Goal: Information Seeking & Learning: Learn about a topic

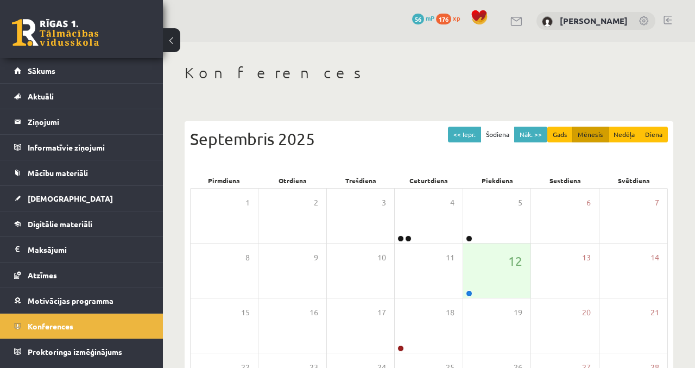
click at [72, 62] on link "Sākums" at bounding box center [81, 70] width 135 height 25
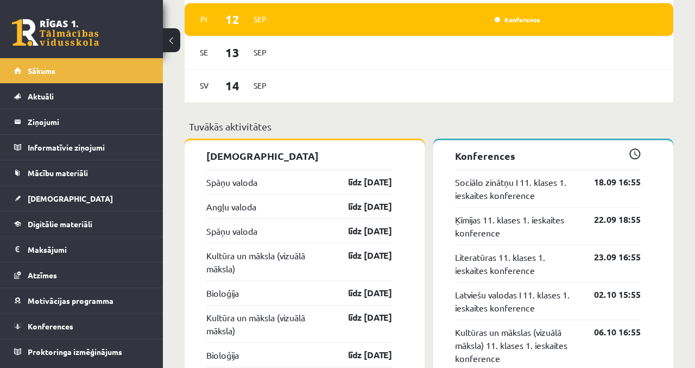
scroll to position [868, 0]
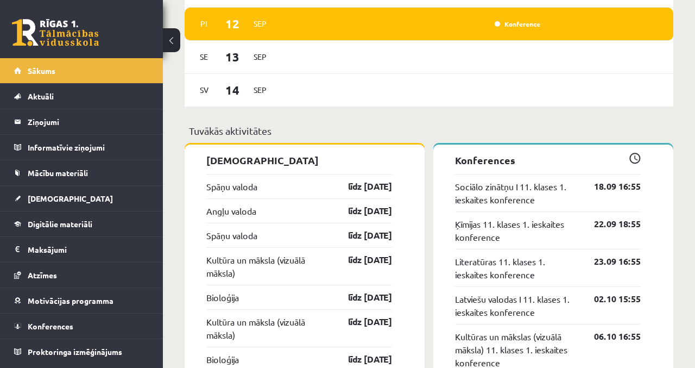
click at [603, 181] on link "18.09 16:55" at bounding box center [609, 186] width 63 height 13
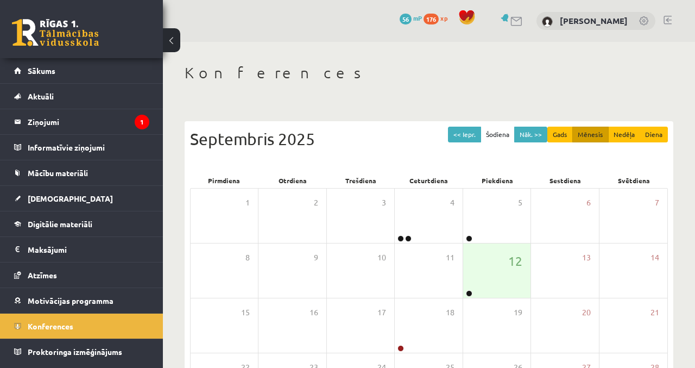
click at [105, 328] on link "Konferences" at bounding box center [81, 325] width 135 height 25
click at [81, 58] on link "Sākums" at bounding box center [81, 70] width 135 height 25
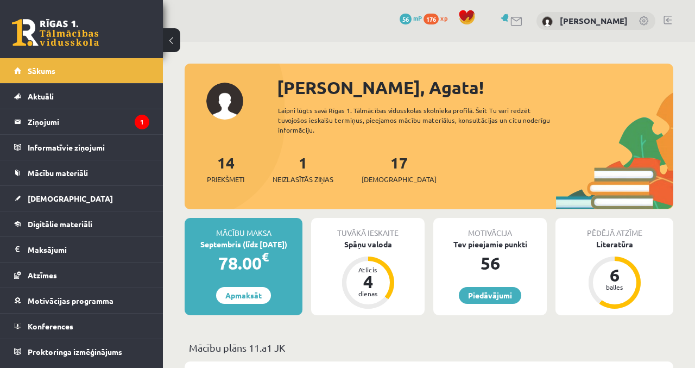
click at [129, 120] on legend "Ziņojumi 1" at bounding box center [89, 121] width 122 height 25
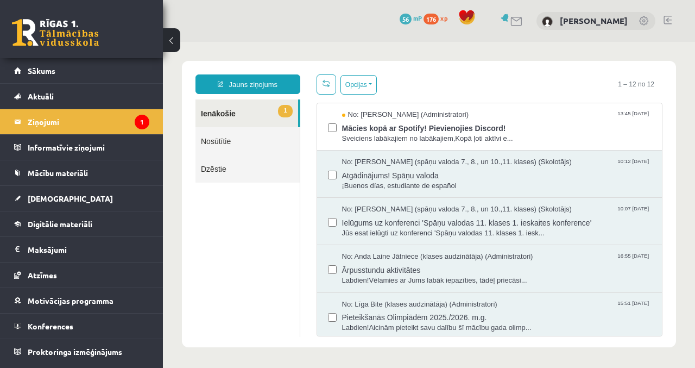
click at [584, 130] on span "Mācies kopā ar Spotify! Pievienojies Discord!" at bounding box center [497, 127] width 310 height 14
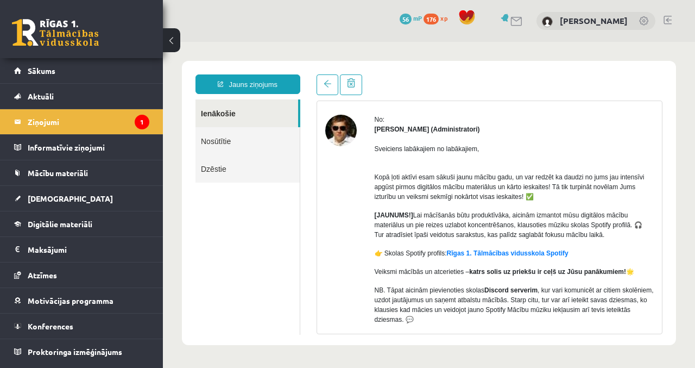
scroll to position [36, 0]
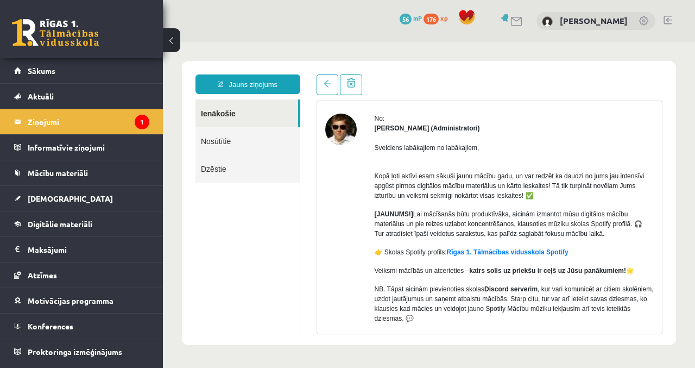
click at [89, 73] on link "Sākums" at bounding box center [81, 70] width 135 height 25
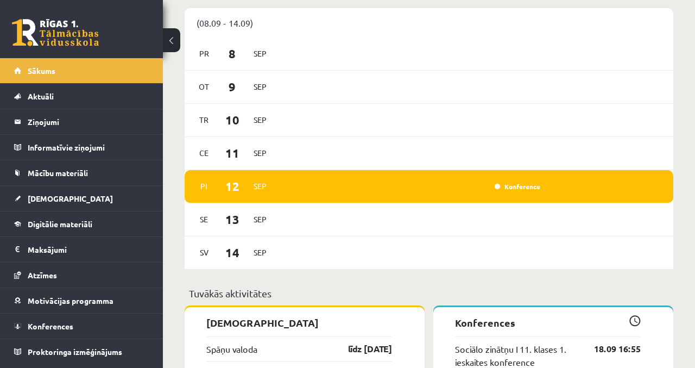
click at [529, 182] on link "Konference" at bounding box center [518, 186] width 46 height 9
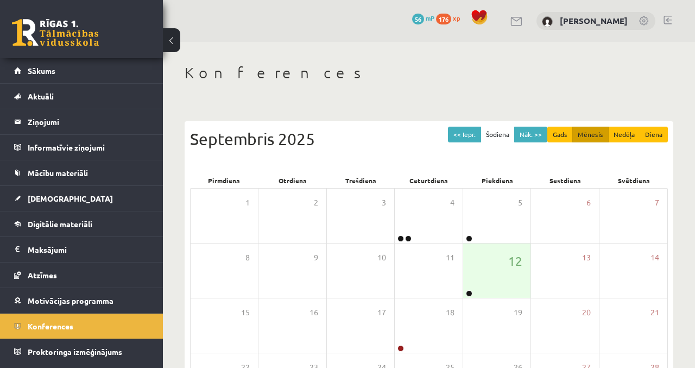
click at [493, 282] on div "12" at bounding box center [496, 270] width 67 height 54
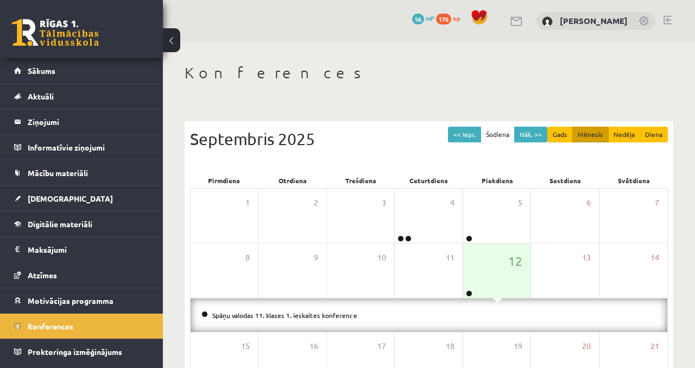
click at [350, 317] on link "Spāņu valodas 11. klases 1. ieskaites konference" at bounding box center [284, 315] width 145 height 9
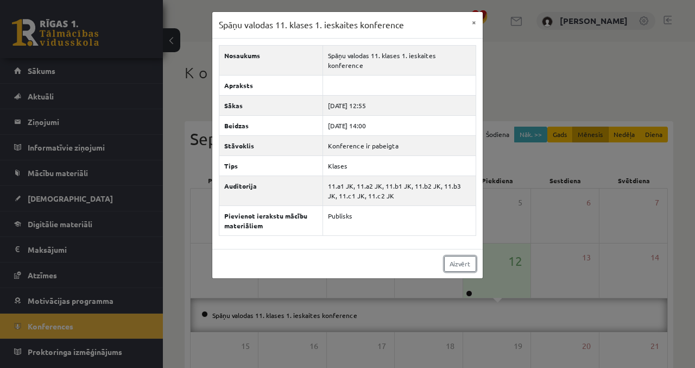
click at [466, 256] on link "Aizvērt" at bounding box center [460, 264] width 32 height 16
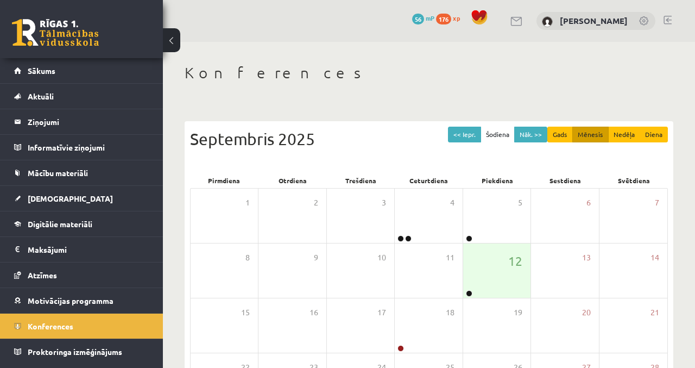
click at [47, 65] on link "Sākums" at bounding box center [81, 70] width 135 height 25
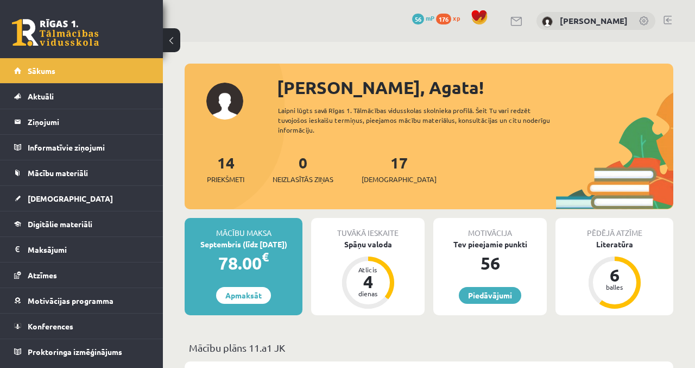
click at [122, 223] on link "Digitālie materiāli" at bounding box center [81, 223] width 135 height 25
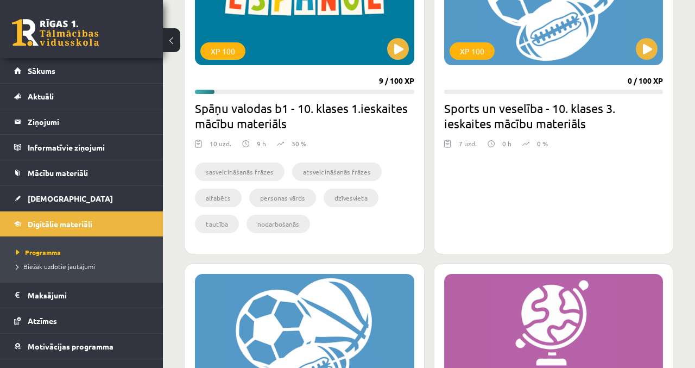
scroll to position [1693, 0]
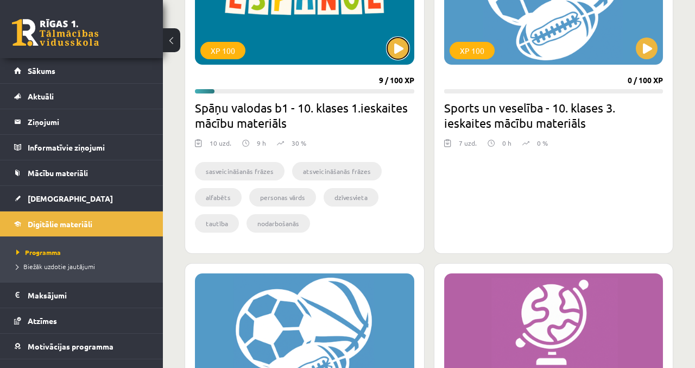
click at [401, 49] on button at bounding box center [398, 48] width 22 height 22
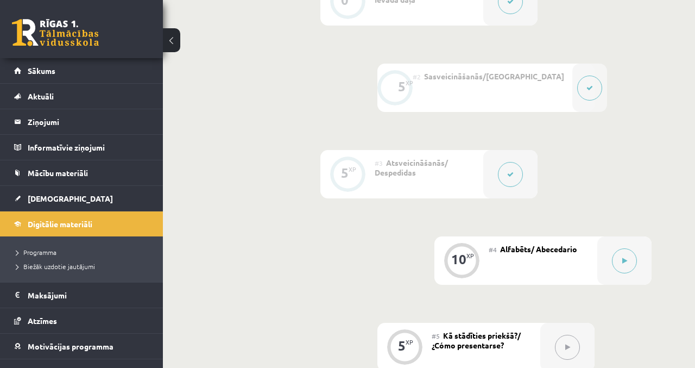
scroll to position [395, 0]
click at [626, 267] on button at bounding box center [624, 260] width 25 height 25
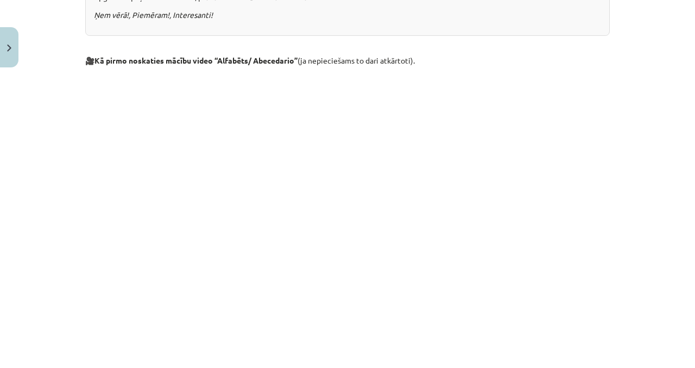
scroll to position [0, 0]
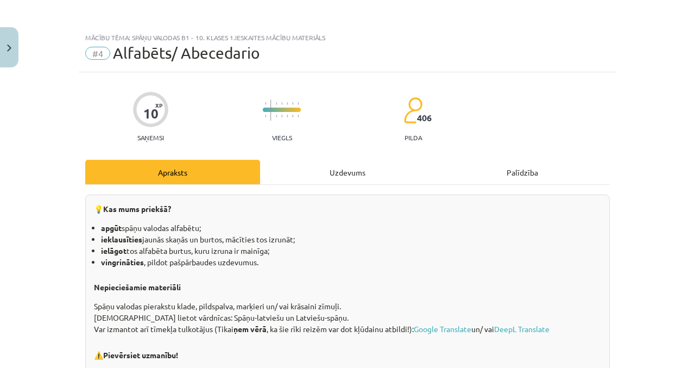
click at [13, 52] on button "Close" at bounding box center [9, 47] width 18 height 40
click at [504, 180] on button at bounding box center [510, 173] width 25 height 25
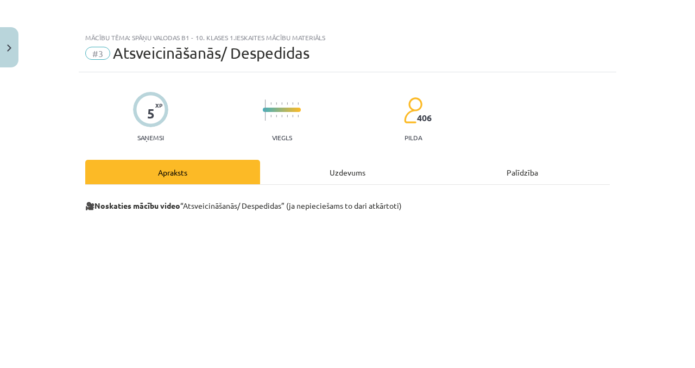
click at [394, 172] on div "Uzdevums" at bounding box center [347, 172] width 175 height 24
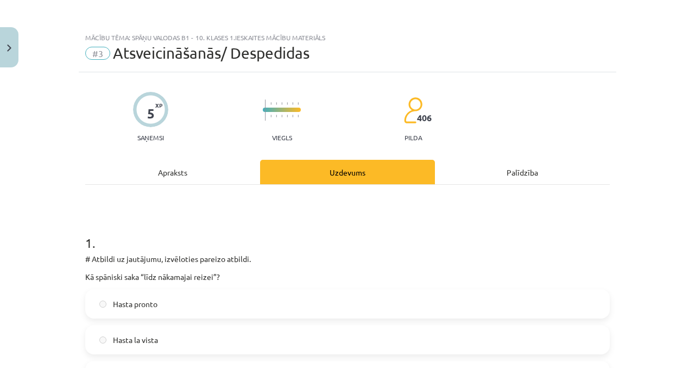
click at [192, 162] on div "Apraksts" at bounding box center [172, 172] width 175 height 24
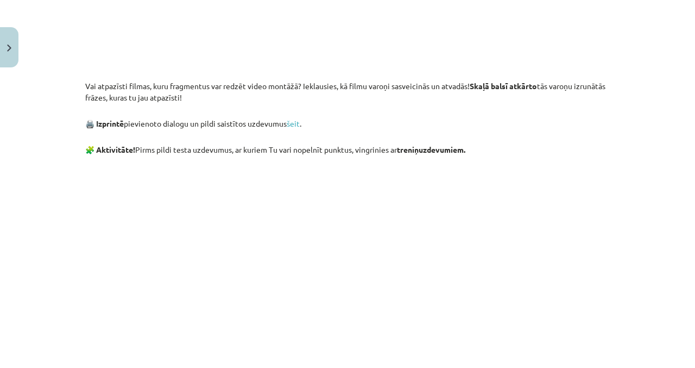
scroll to position [870, 0]
click at [300, 129] on link "šeit" at bounding box center [293, 124] width 13 height 10
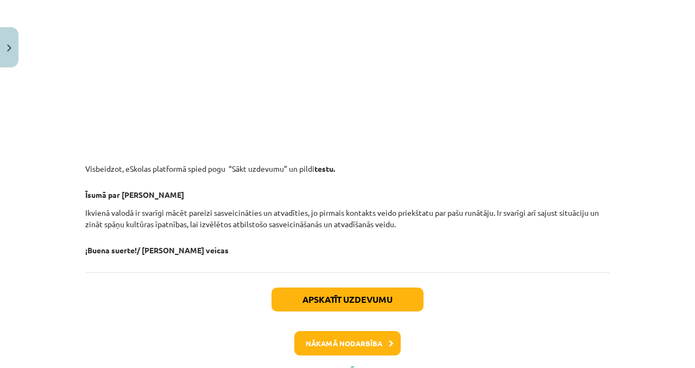
scroll to position [1280, 0]
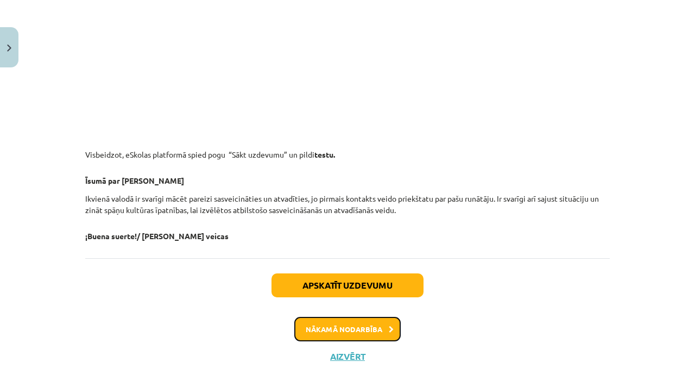
click at [390, 334] on button "Nākamā nodarbība" at bounding box center [347, 329] width 106 height 25
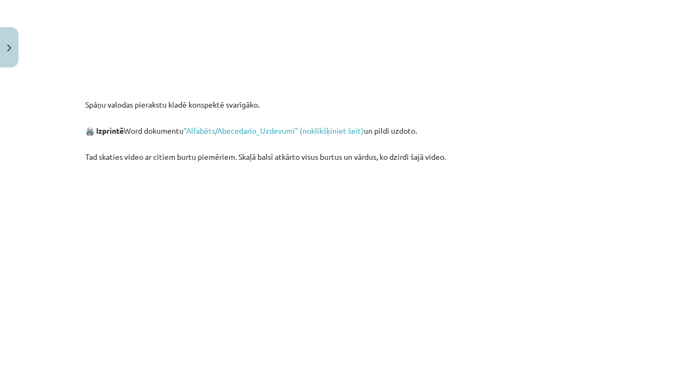
scroll to position [665, 0]
click at [339, 128] on link "“Alfabēts/Abecedario_Uzdevumi” (noklikšķiniet šeit)" at bounding box center [274, 129] width 180 height 10
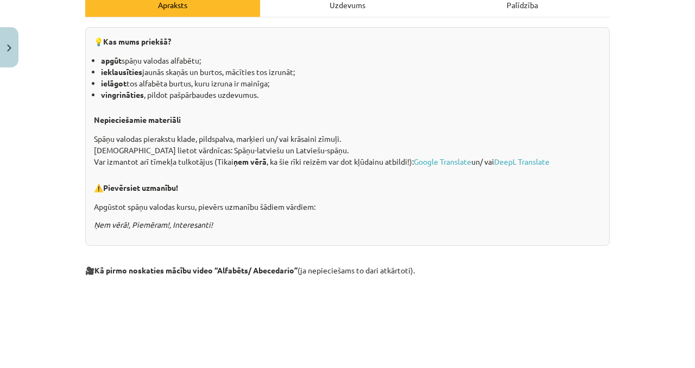
scroll to position [0, 0]
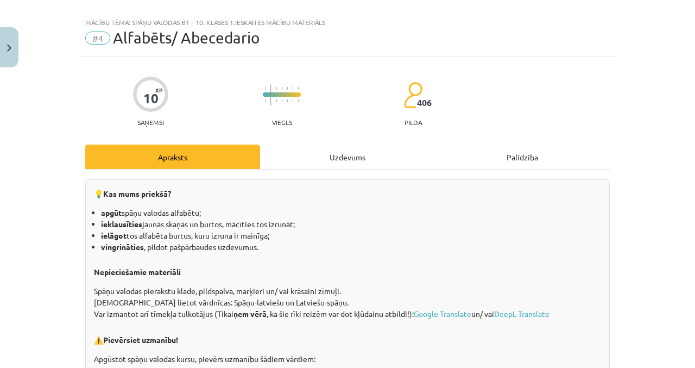
click at [362, 160] on div "Uzdevums" at bounding box center [347, 157] width 175 height 24
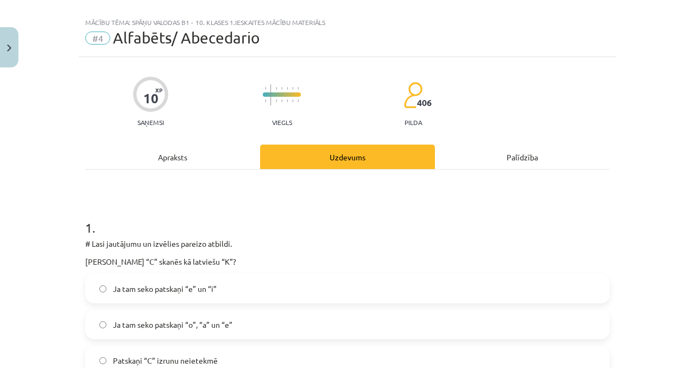
scroll to position [27, 0]
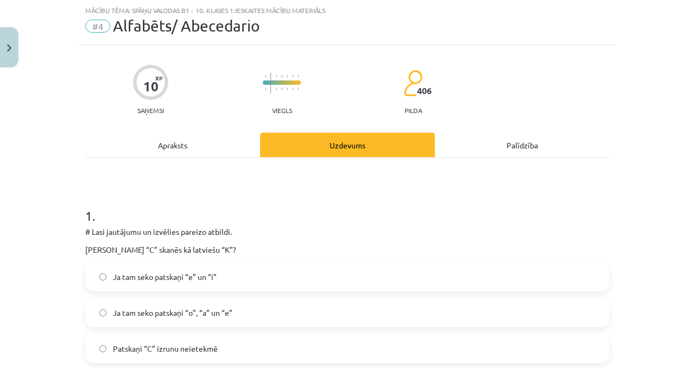
click at [249, 316] on label "Ja tam seko patskaņi “o”, “a” un “e”" at bounding box center [347, 312] width 523 height 27
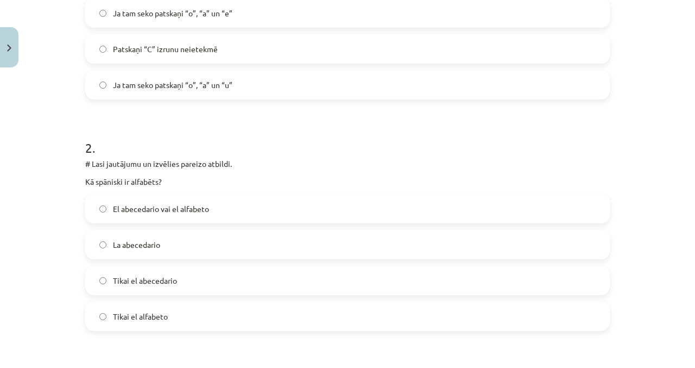
scroll to position [328, 0]
click at [217, 275] on label "Tikai el abecedario" at bounding box center [347, 278] width 523 height 27
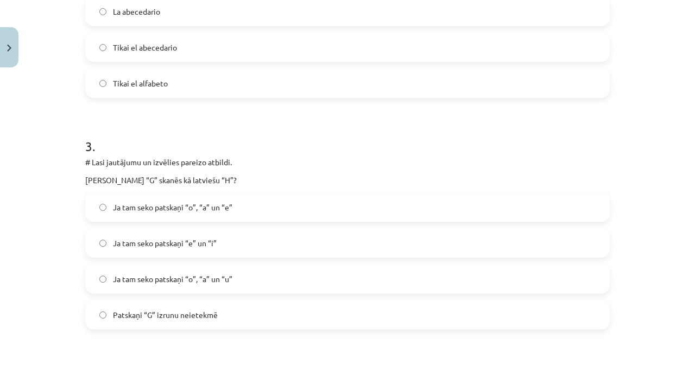
scroll to position [560, 0]
click at [258, 240] on label "Ja tam seko patskaņi “e” un “i”" at bounding box center [347, 242] width 523 height 27
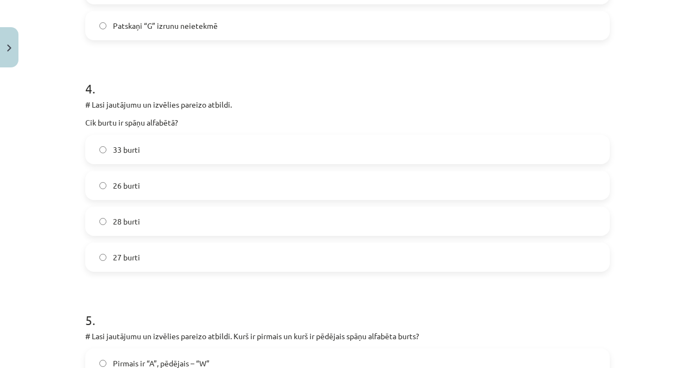
scroll to position [852, 0]
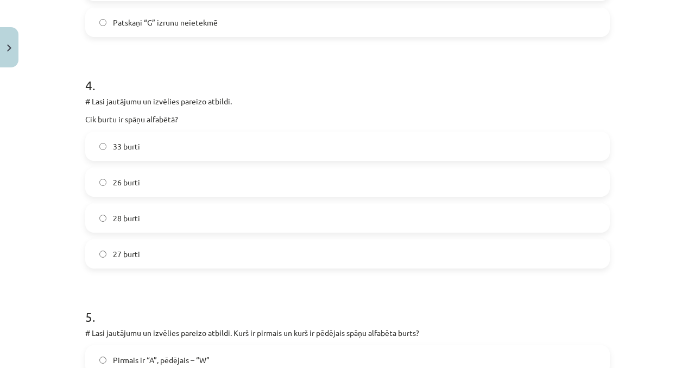
click at [174, 265] on label "27 burti" at bounding box center [347, 253] width 523 height 27
click at [271, 311] on h1 "5 ." at bounding box center [347, 307] width 525 height 34
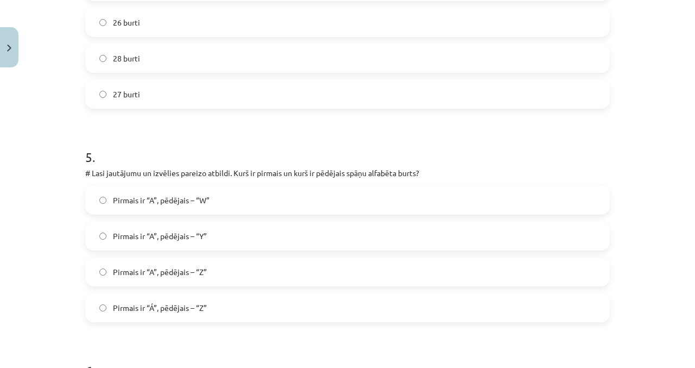
scroll to position [1012, 0]
click at [298, 258] on label "Pirmais ir “A”, pēdējais – “Z”" at bounding box center [347, 271] width 523 height 27
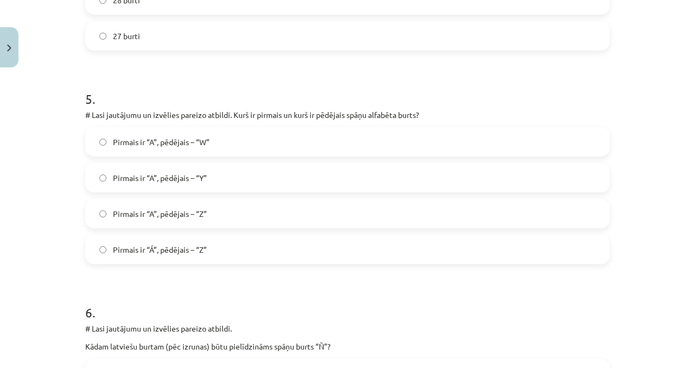
scroll to position [1077, 0]
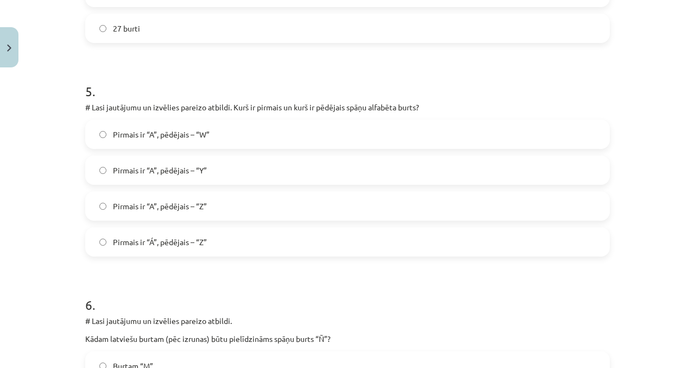
click at [340, 241] on label "Pirmais ir “Á”, pēdējais – “Z”" at bounding box center [347, 241] width 523 height 27
click at [341, 229] on label "Pirmais ir “Á”, pēdējais – “Z”" at bounding box center [347, 241] width 523 height 27
click at [317, 212] on label "Pirmais ir “A”, pēdējais – “Z”" at bounding box center [347, 205] width 523 height 27
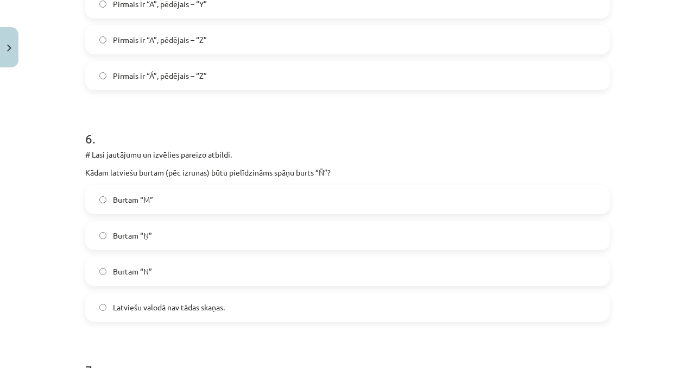
scroll to position [1244, 0]
click at [256, 241] on label "Burtam “Ņ”" at bounding box center [347, 234] width 523 height 27
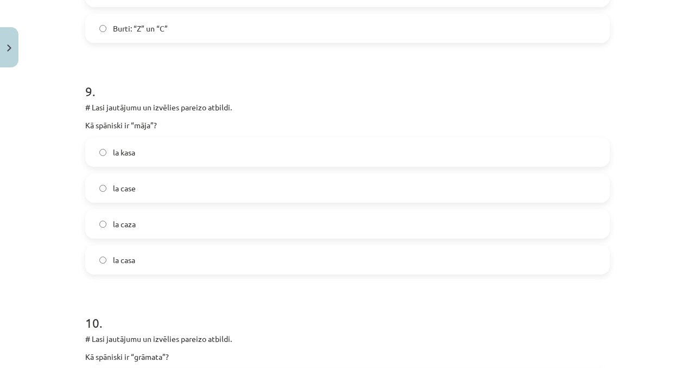
scroll to position [1985, 0]
click at [164, 270] on label "la casa" at bounding box center [347, 259] width 523 height 27
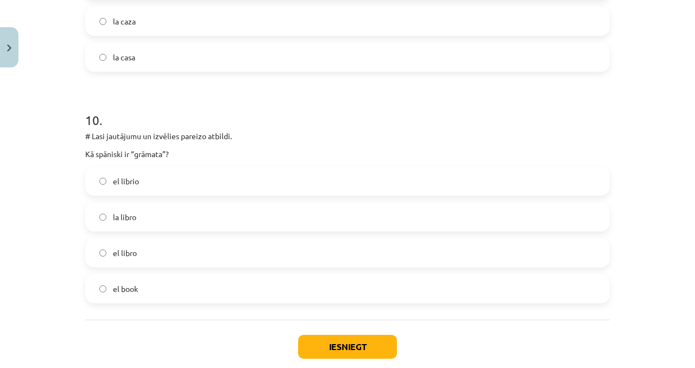
scroll to position [2190, 0]
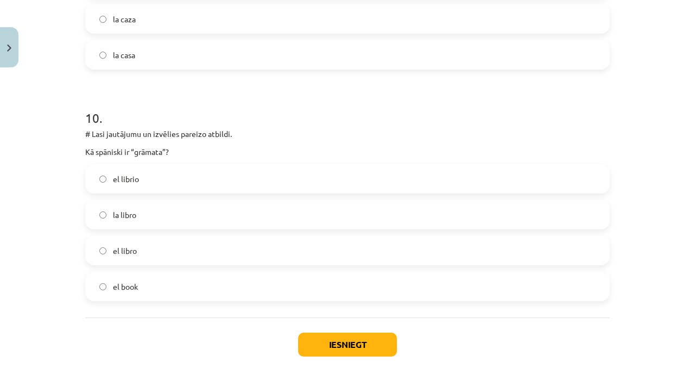
click at [160, 221] on label "la libro" at bounding box center [347, 214] width 523 height 27
click at [208, 251] on label "el libro" at bounding box center [347, 250] width 523 height 27
click at [328, 344] on button "Iesniegt" at bounding box center [347, 344] width 99 height 24
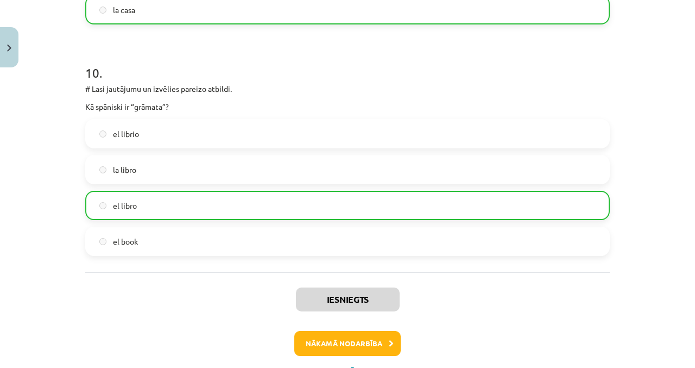
scroll to position [2237, 0]
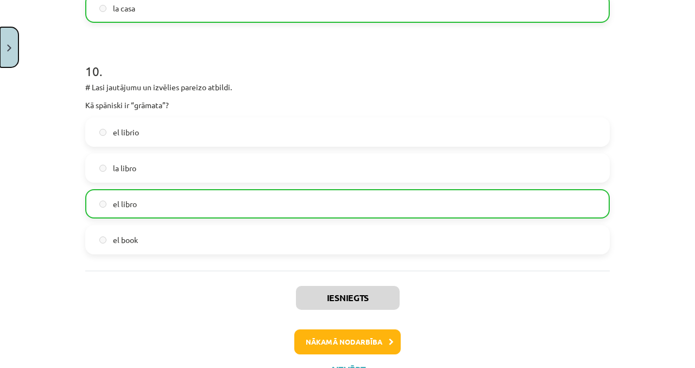
click at [7, 52] on button "Close" at bounding box center [9, 47] width 18 height 40
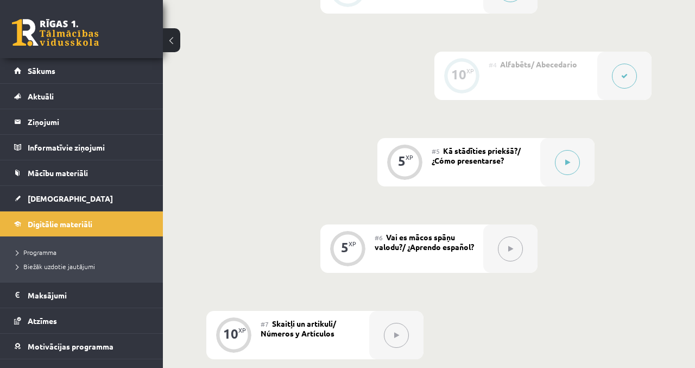
scroll to position [579, 0]
click at [561, 159] on button at bounding box center [567, 162] width 25 height 25
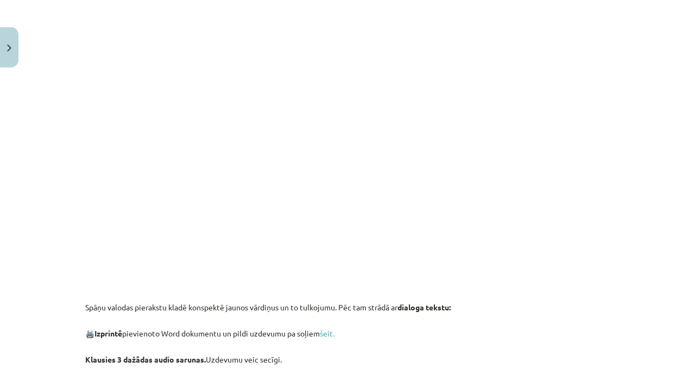
scroll to position [530, 0]
